Goal: Information Seeking & Learning: Check status

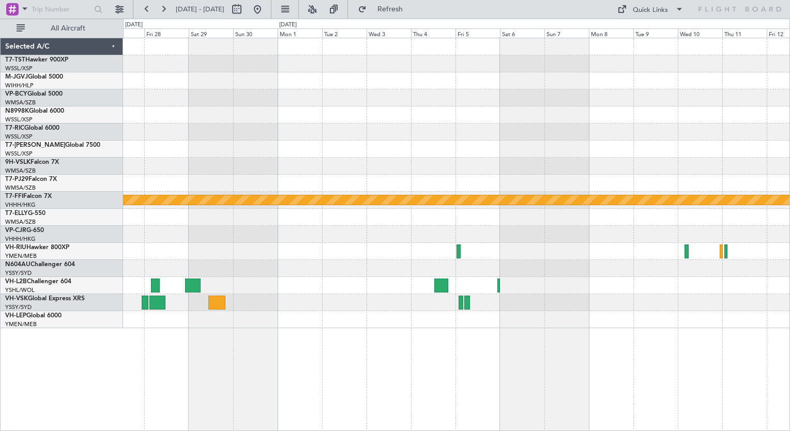
click at [266, 8] on button at bounding box center [257, 9] width 17 height 17
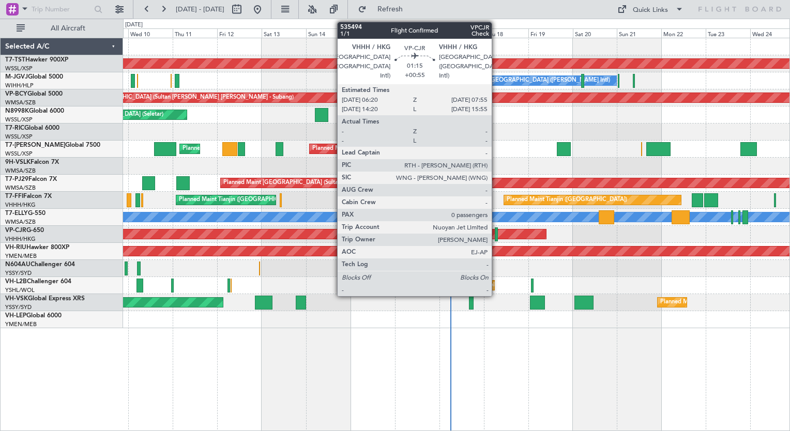
click at [496, 233] on div at bounding box center [496, 234] width 3 height 14
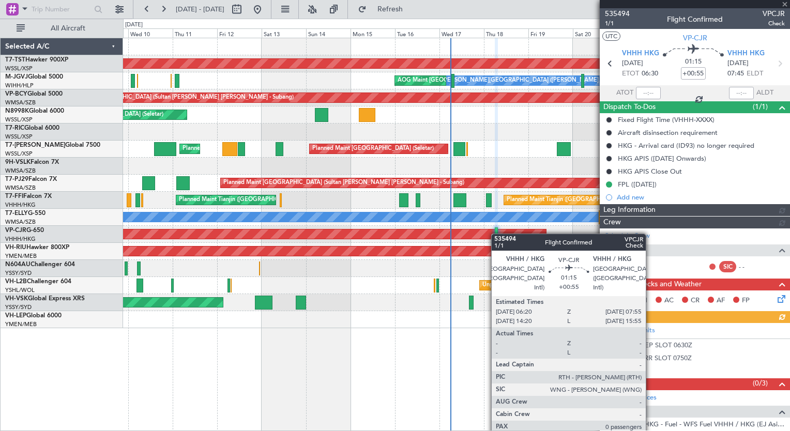
type input "[PERSON_NAME] (KYA)"
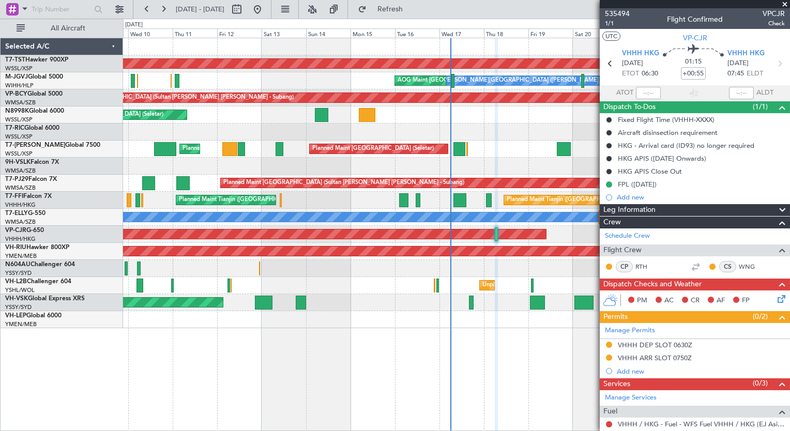
scroll to position [65, 0]
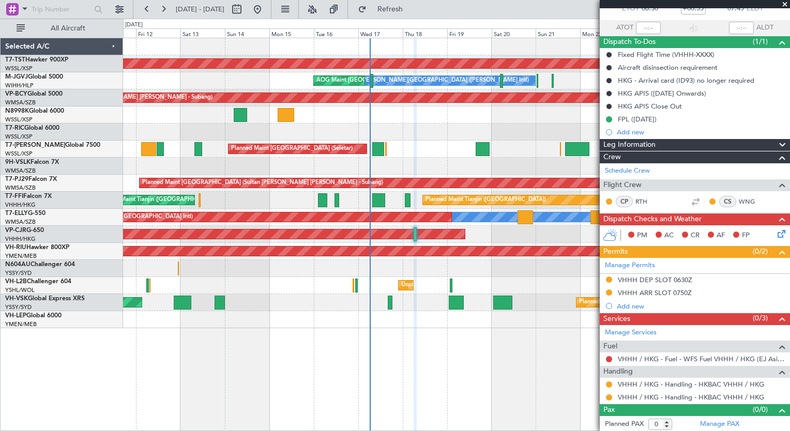
click at [387, 364] on div "Planned Maint [GEOGRAPHIC_DATA] (Seletar) [PERSON_NAME] Jakarta (Halim Intl) AO…" at bounding box center [456, 234] width 667 height 393
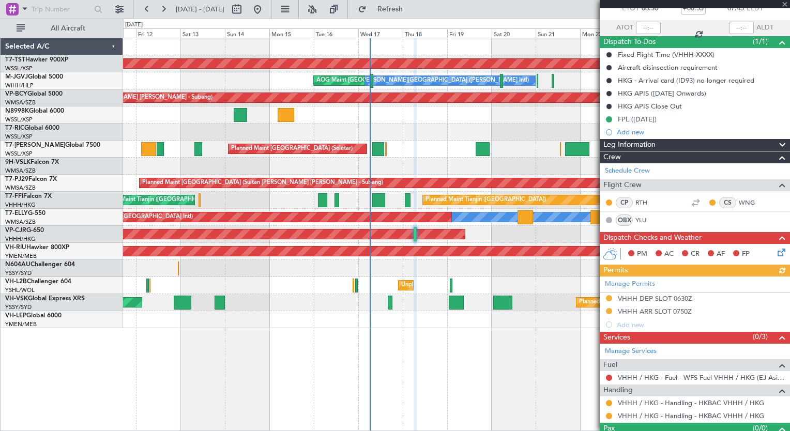
type input "[PERSON_NAME] (KYA)"
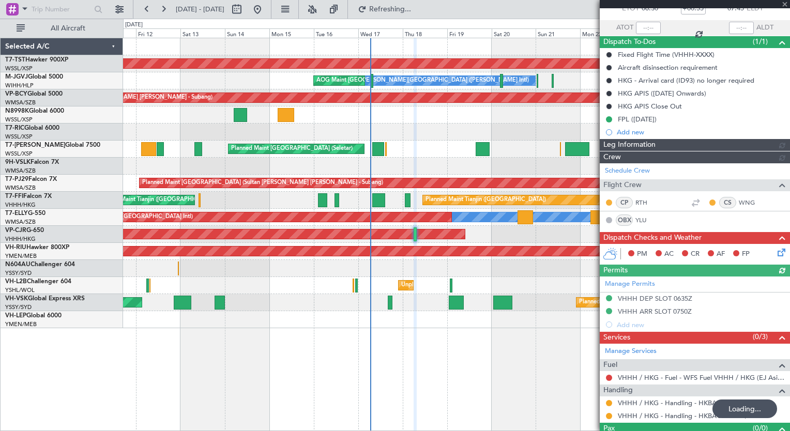
type input "[PERSON_NAME] (KYA)"
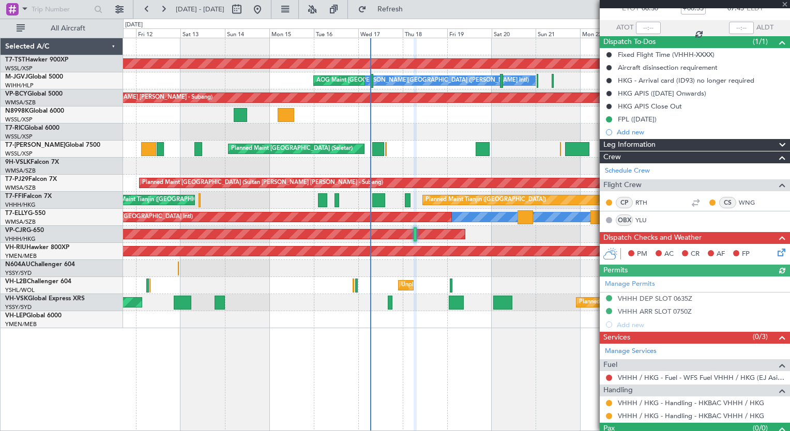
type input "[PERSON_NAME] (KYA)"
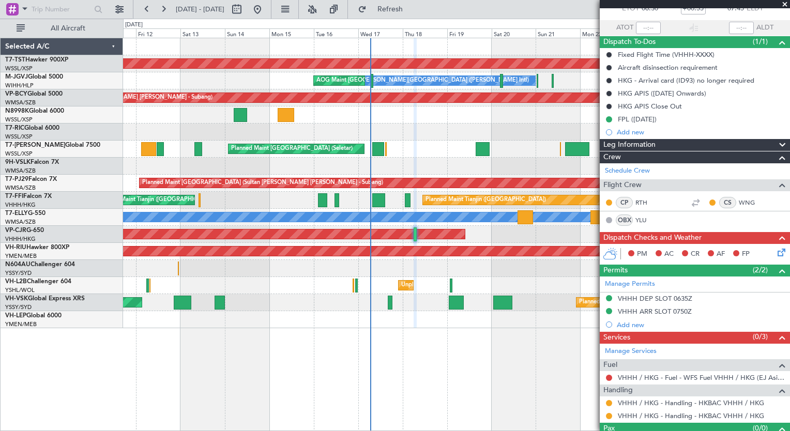
type input "[PERSON_NAME] (KYA)"
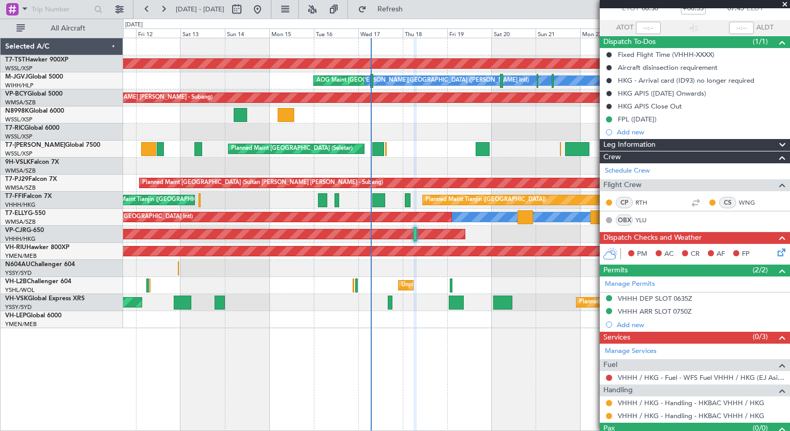
type input "[PERSON_NAME] (KYA)"
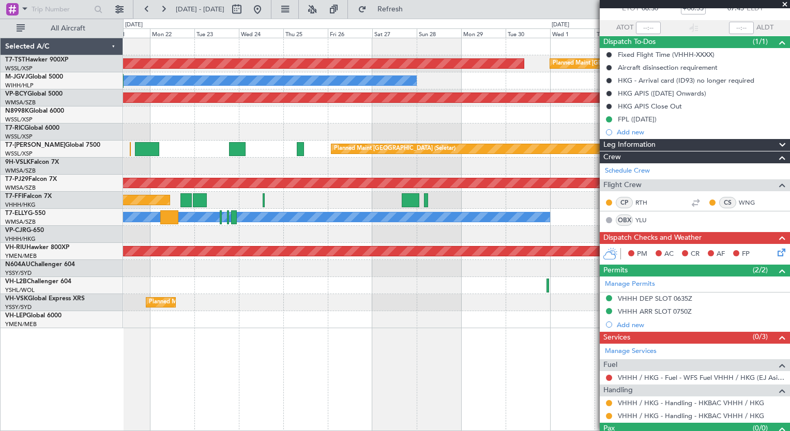
click at [0, 159] on html "[DATE] - [DATE] Refresh Quick Links All Aircraft Planned Maint [GEOGRAPHIC_DATA…" at bounding box center [395, 215] width 790 height 431
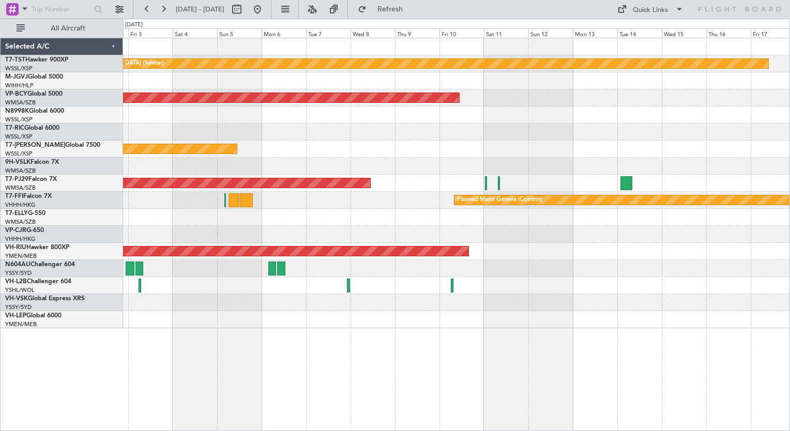
scroll to position [0, 0]
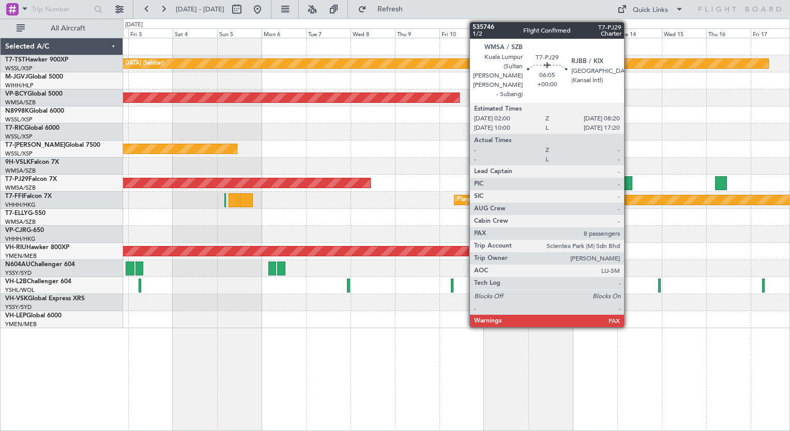
click at [629, 183] on div at bounding box center [626, 183] width 12 height 14
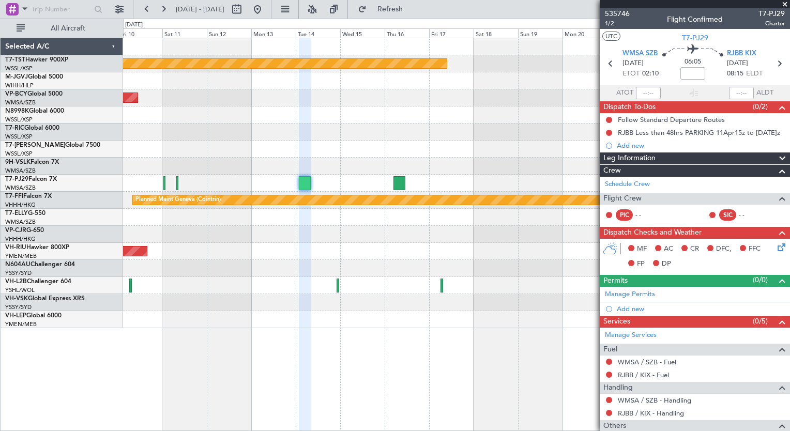
click at [225, 173] on div at bounding box center [456, 166] width 666 height 17
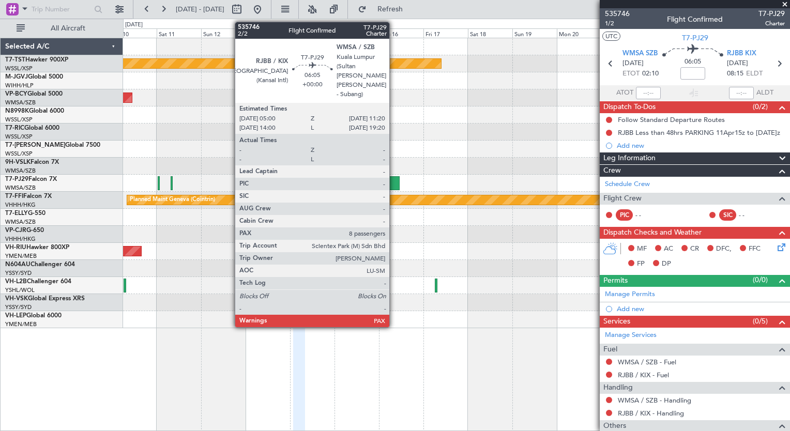
click at [394, 188] on div at bounding box center [394, 183] width 12 height 14
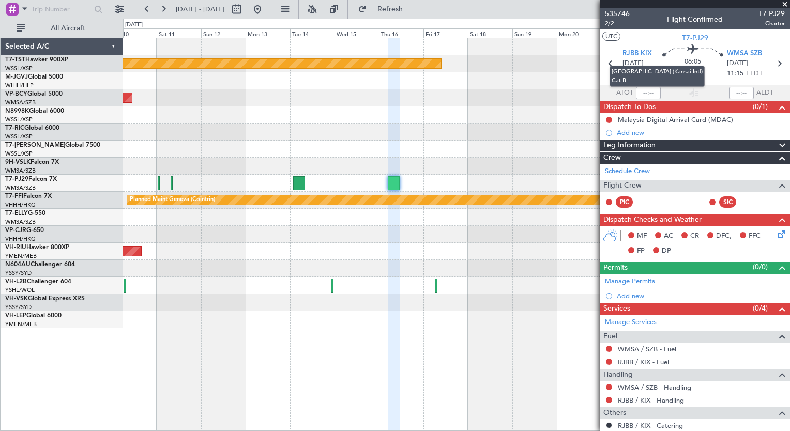
click at [637, 52] on span "RJBB KIX" at bounding box center [636, 54] width 29 height 10
click at [619, 15] on span "535746" at bounding box center [617, 13] width 25 height 11
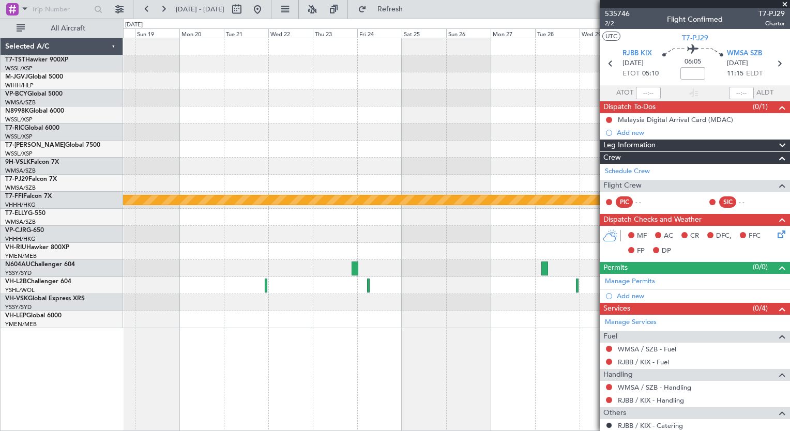
click at [76, 120] on div "Planned Maint [GEOGRAPHIC_DATA] (Seletar) Planned Maint Geneva ([GEOGRAPHIC_DAT…" at bounding box center [395, 225] width 790 height 412
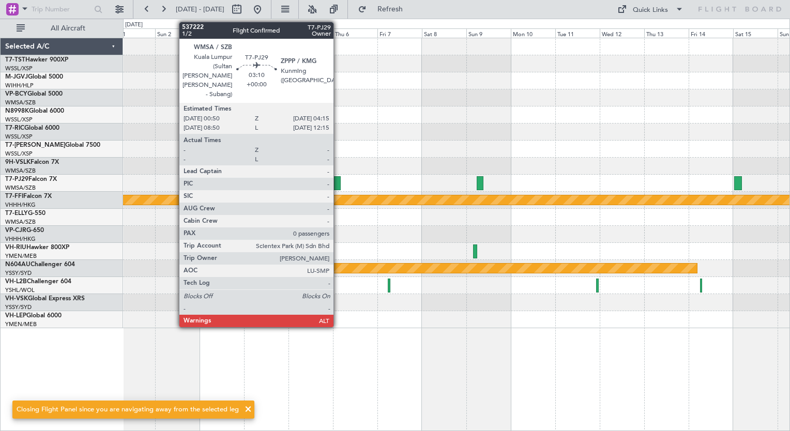
click at [338, 185] on div at bounding box center [337, 183] width 7 height 14
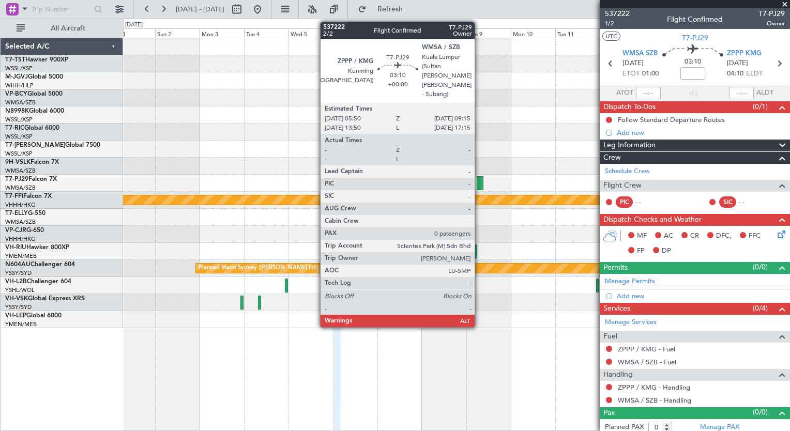
click at [479, 179] on div at bounding box center [480, 183] width 7 height 14
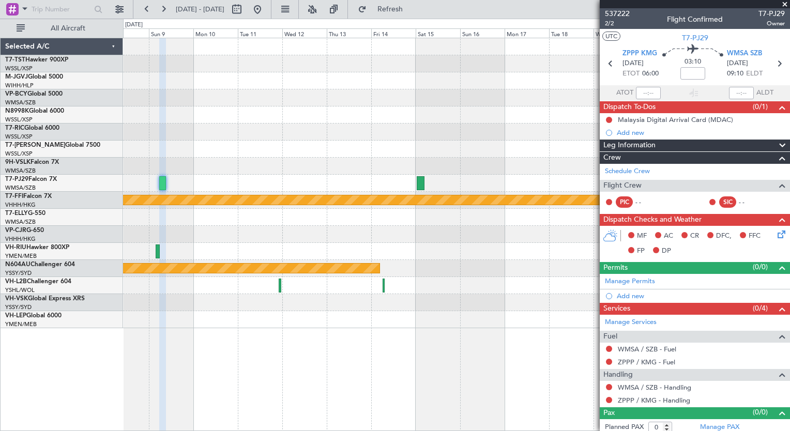
click at [113, 113] on div "Planned Maint Geneva (Cointrin) Planned Maint Sydney ([PERSON_NAME] Intl) Selec…" at bounding box center [395, 225] width 790 height 412
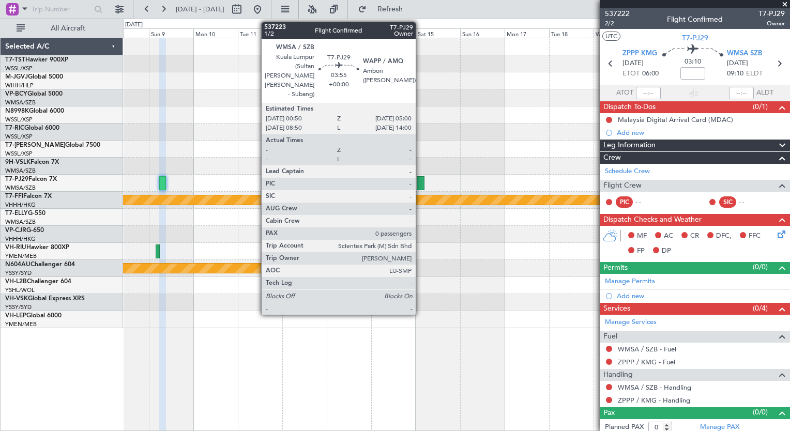
click at [420, 185] on div at bounding box center [421, 183] width 8 height 14
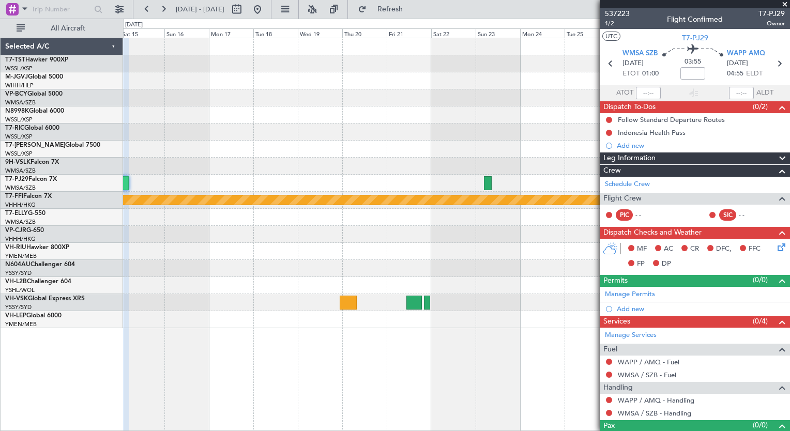
click at [142, 213] on div at bounding box center [456, 217] width 666 height 17
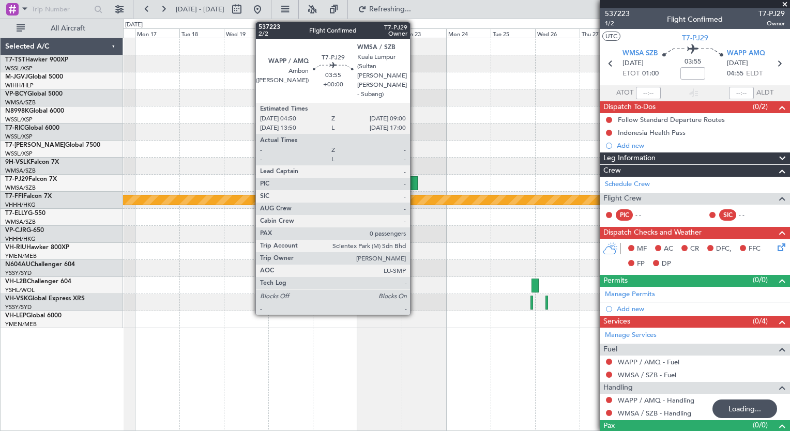
click at [415, 182] on div at bounding box center [414, 183] width 8 height 14
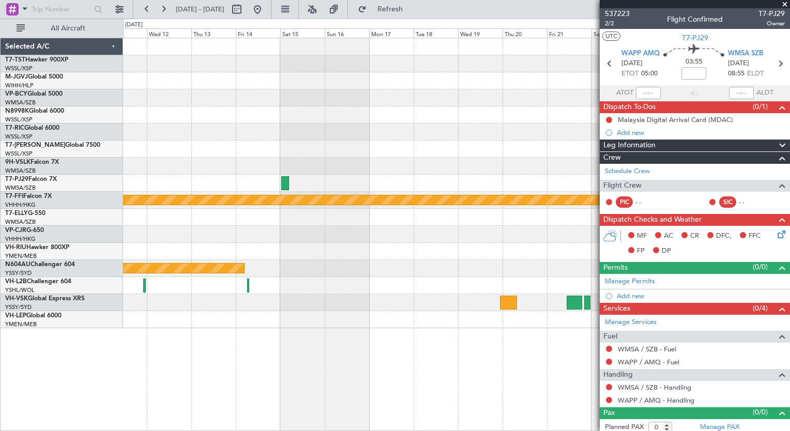
click at [453, 175] on div "Planned Maint Geneva (Cointrin) Planned Maint Sydney ([PERSON_NAME] Intl)" at bounding box center [456, 183] width 666 height 290
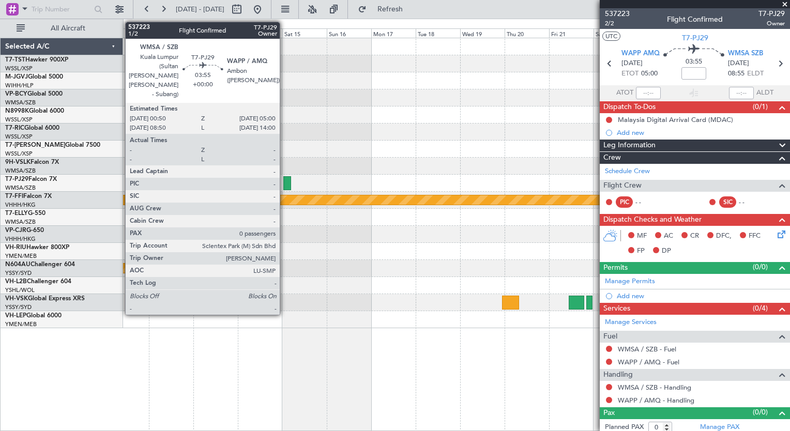
click at [284, 185] on div at bounding box center [287, 183] width 8 height 14
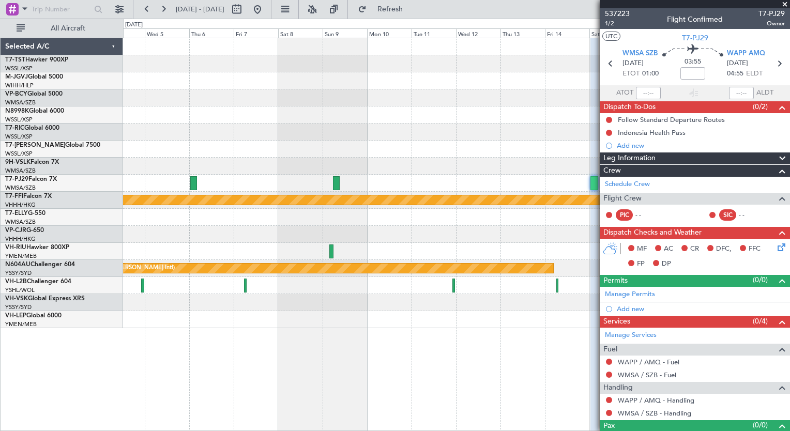
click at [535, 218] on div "Planned Maint Geneva (Cointrin) Planned Maint Sydney ([PERSON_NAME] Intl)" at bounding box center [456, 183] width 666 height 290
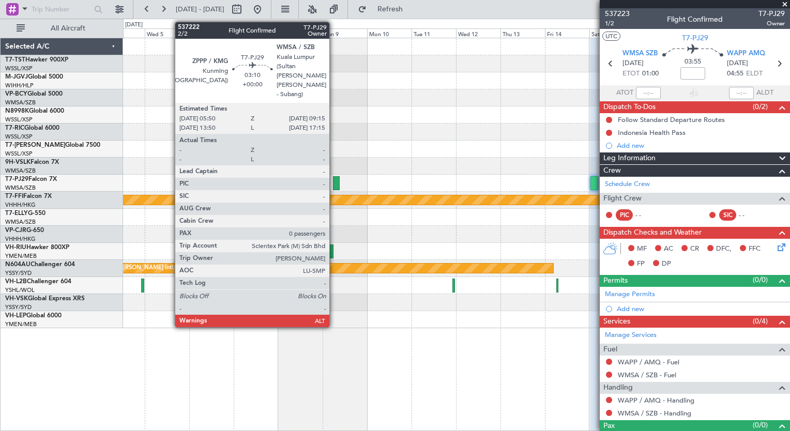
click at [334, 183] on div at bounding box center [336, 183] width 7 height 14
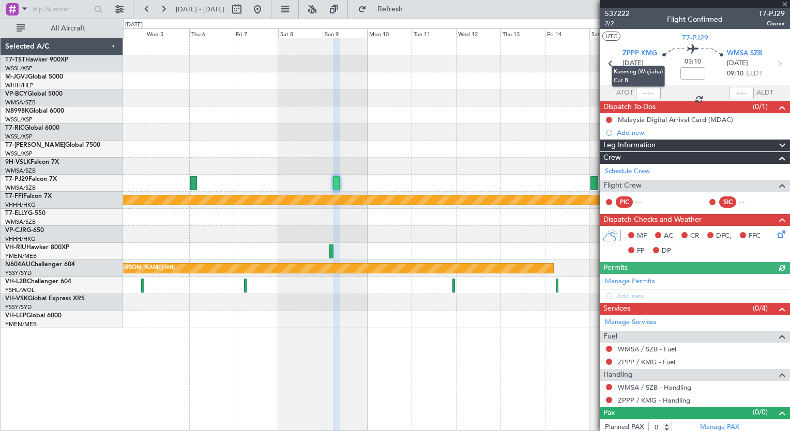
click at [635, 55] on span "ZPPP KMG" at bounding box center [639, 54] width 35 height 10
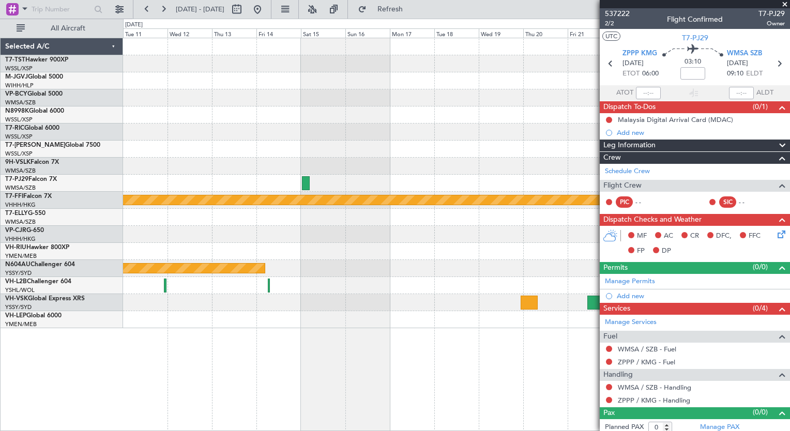
click at [136, 132] on div "Planned Maint Geneva (Cointrin) Planned Maint Sydney ([PERSON_NAME] Intl)" at bounding box center [456, 183] width 666 height 290
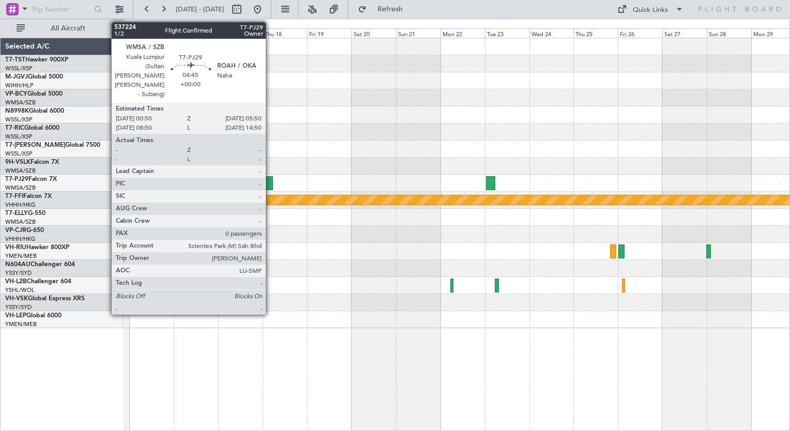
click at [270, 183] on div at bounding box center [268, 183] width 9 height 14
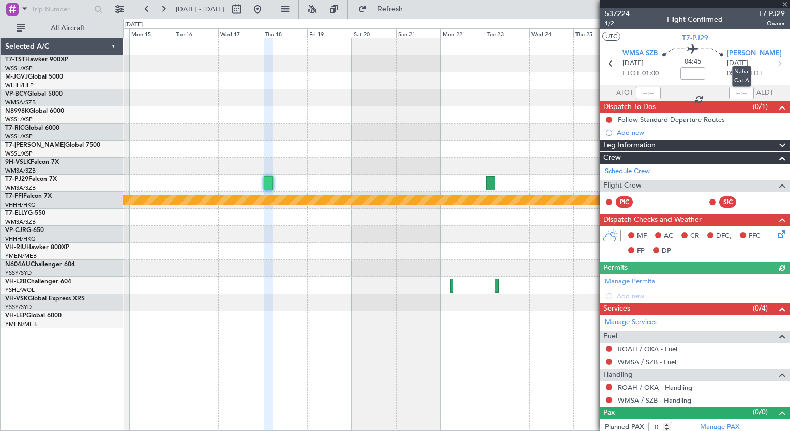
click at [737, 53] on span "[PERSON_NAME]" at bounding box center [754, 54] width 55 height 10
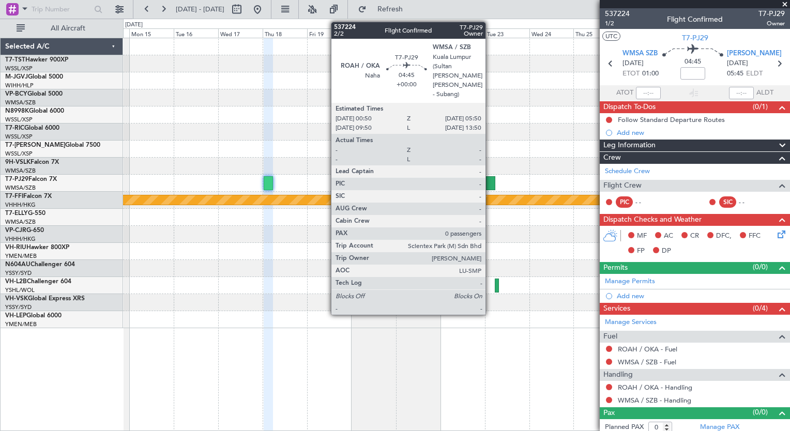
click at [490, 183] on div at bounding box center [490, 183] width 9 height 14
